Goal: Information Seeking & Learning: Learn about a topic

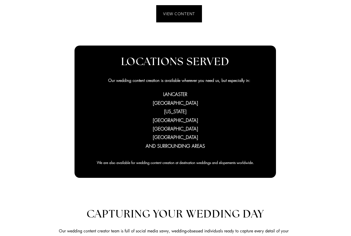
scroll to position [229, 0]
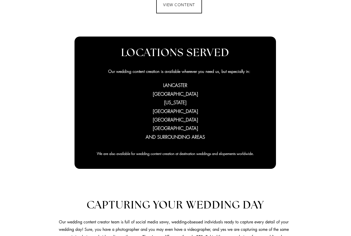
click at [181, 8] on span "VIEW CONTENT" at bounding box center [179, 5] width 45 height 16
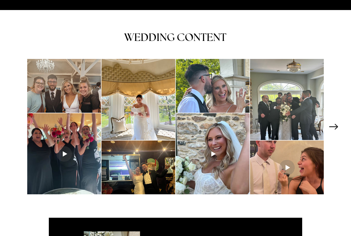
scroll to position [674, 0]
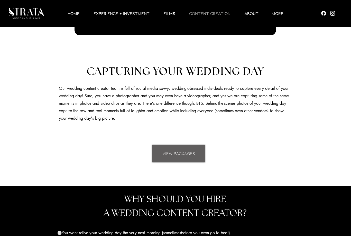
click at [187, 150] on span "VIEW PACKAGES" at bounding box center [179, 153] width 33 height 6
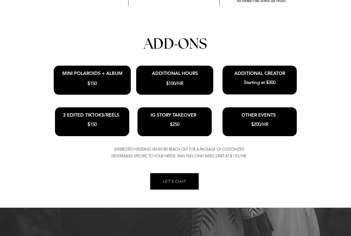
scroll to position [1168, 0]
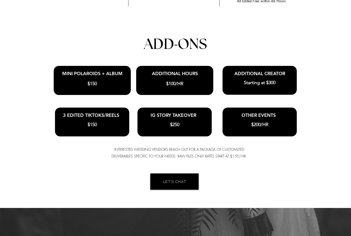
click at [181, 113] on h3 "IG STORY TAKEOVER" at bounding box center [174, 115] width 72 height 7
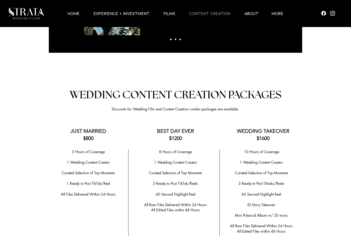
scroll to position [919, 0]
